Goal: Task Accomplishment & Management: Use online tool/utility

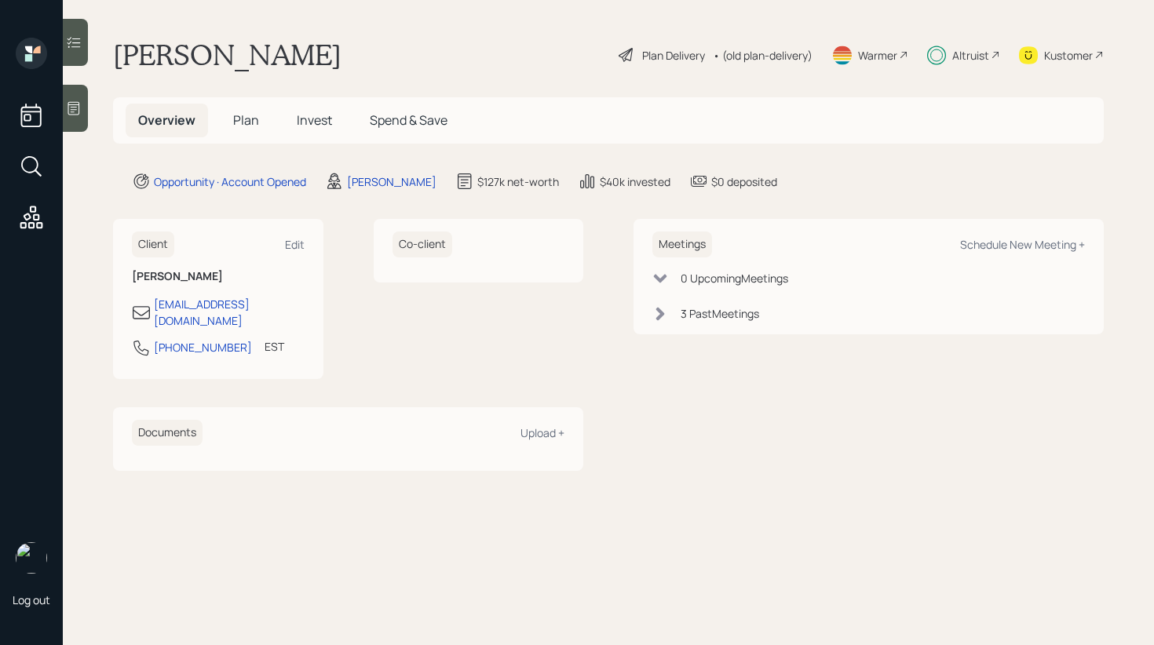
click at [301, 126] on span "Invest" at bounding box center [314, 119] width 35 height 17
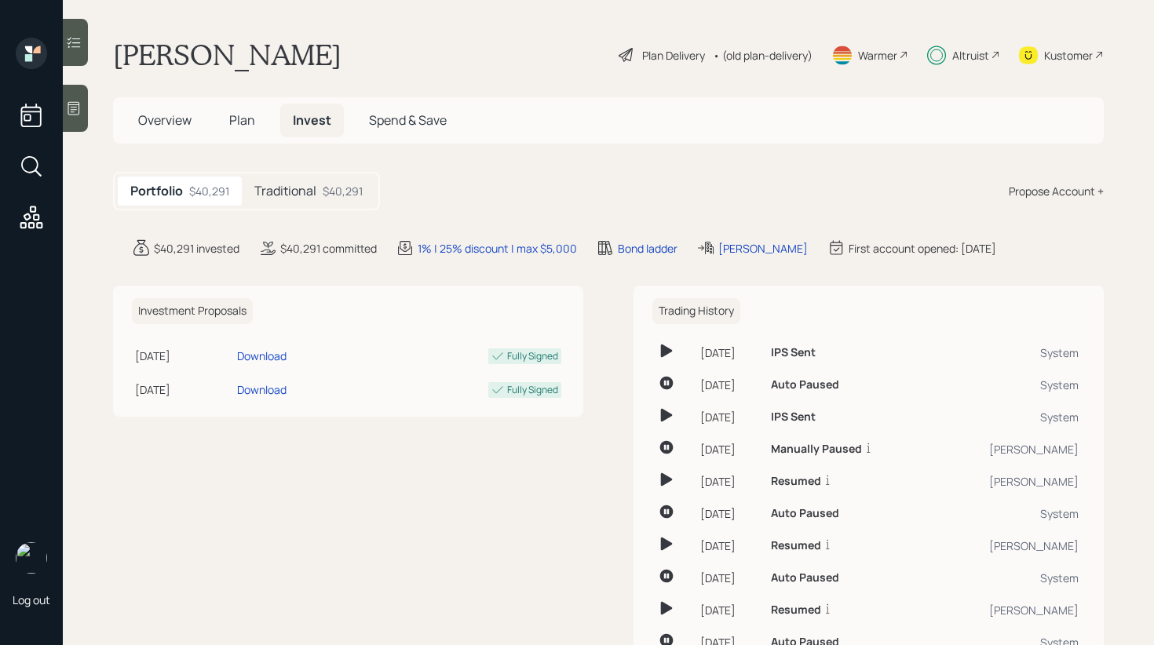
click at [323, 203] on div "Traditional $40,291" at bounding box center [308, 191] width 133 height 29
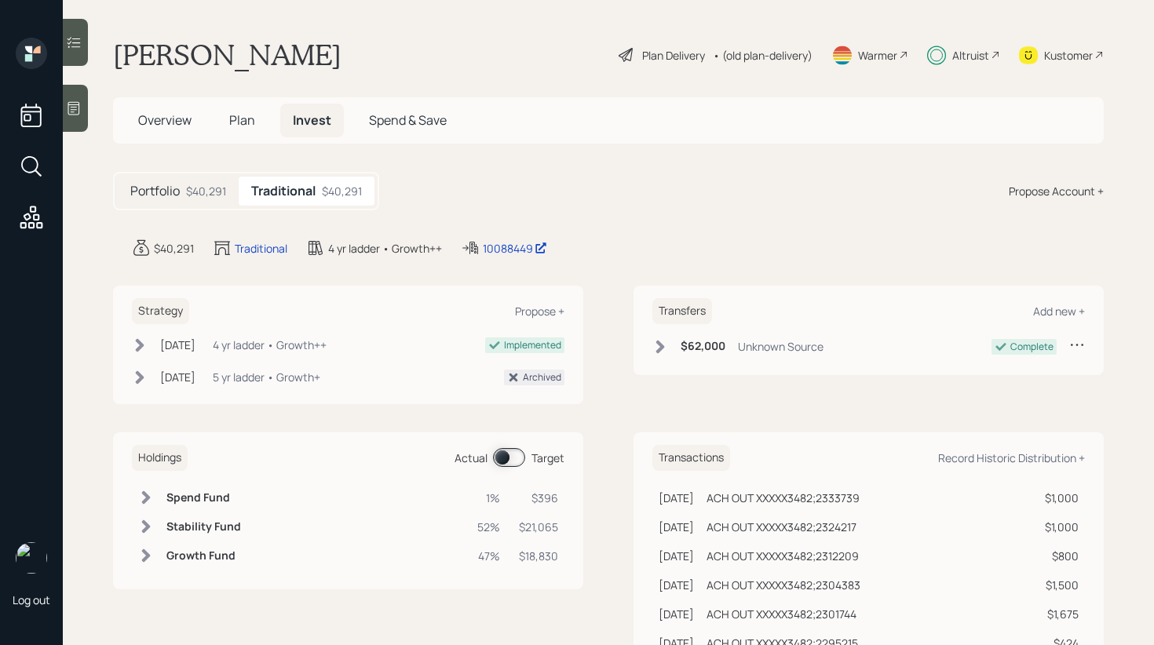
click at [514, 447] on div "Holdings Actual Target" at bounding box center [348, 458] width 433 height 26
click at [502, 461] on span at bounding box center [509, 457] width 32 height 19
click at [80, 54] on div at bounding box center [75, 42] width 25 height 47
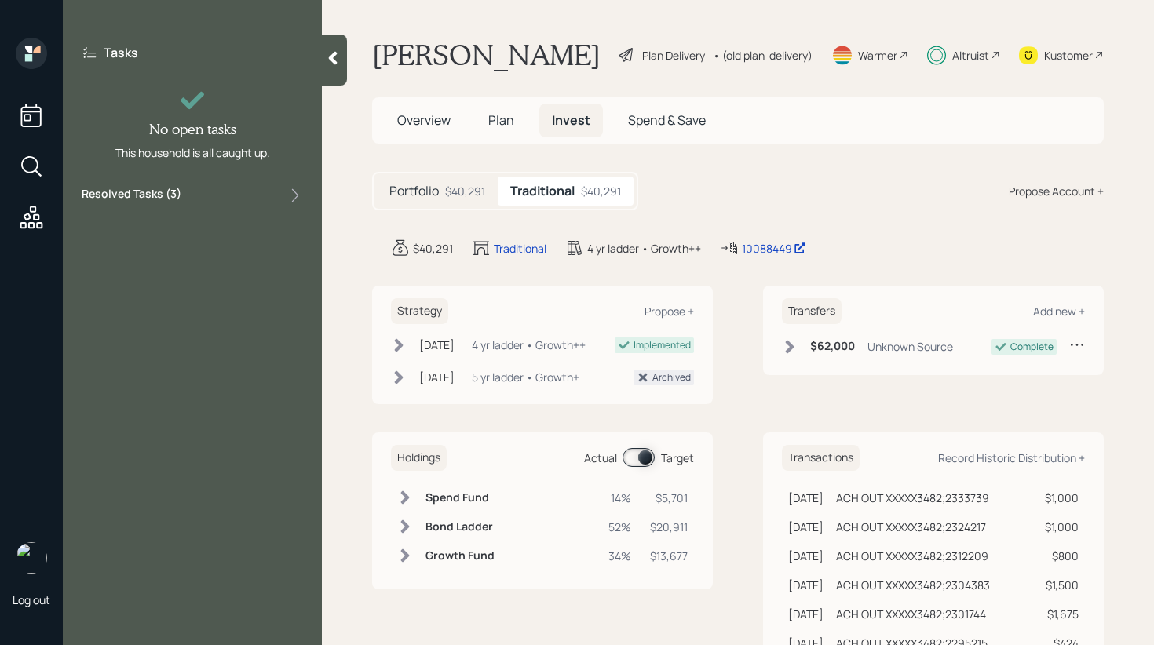
click at [236, 192] on div "Resolved Tasks ( 3 )" at bounding box center [192, 195] width 221 height 19
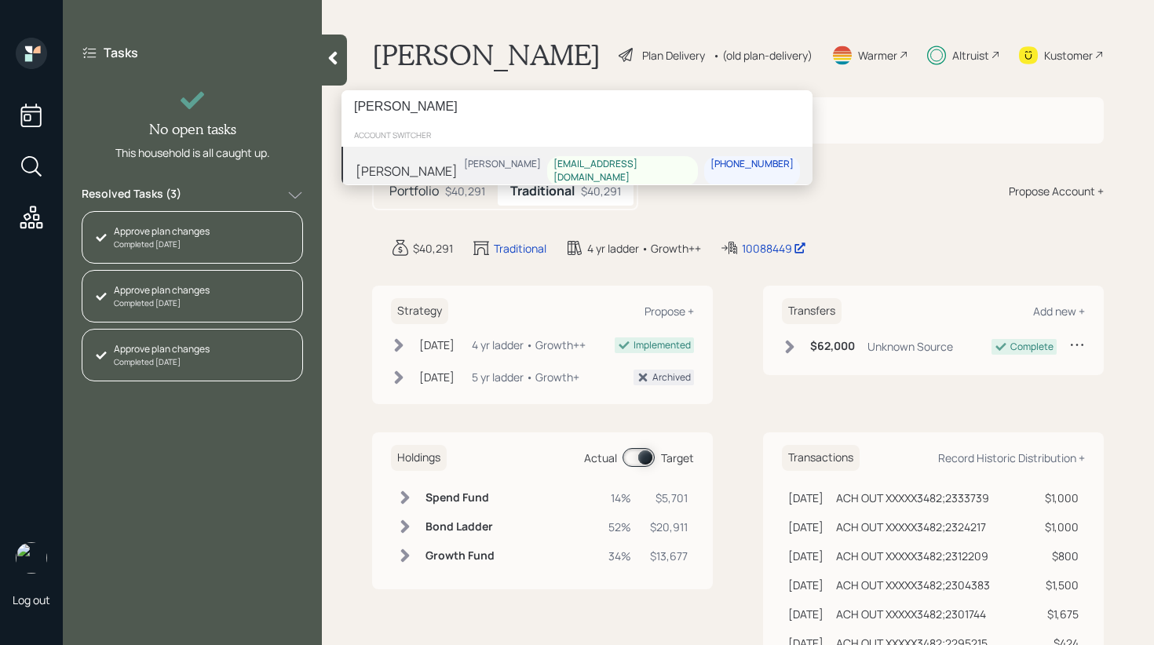
type input "[PERSON_NAME]"
click at [477, 167] on div "Alyssa Brubaker Michael Russo alyssabrubaker@gmail.com 609-980-9046" at bounding box center [577, 171] width 471 height 49
